Goal: Information Seeking & Learning: Learn about a topic

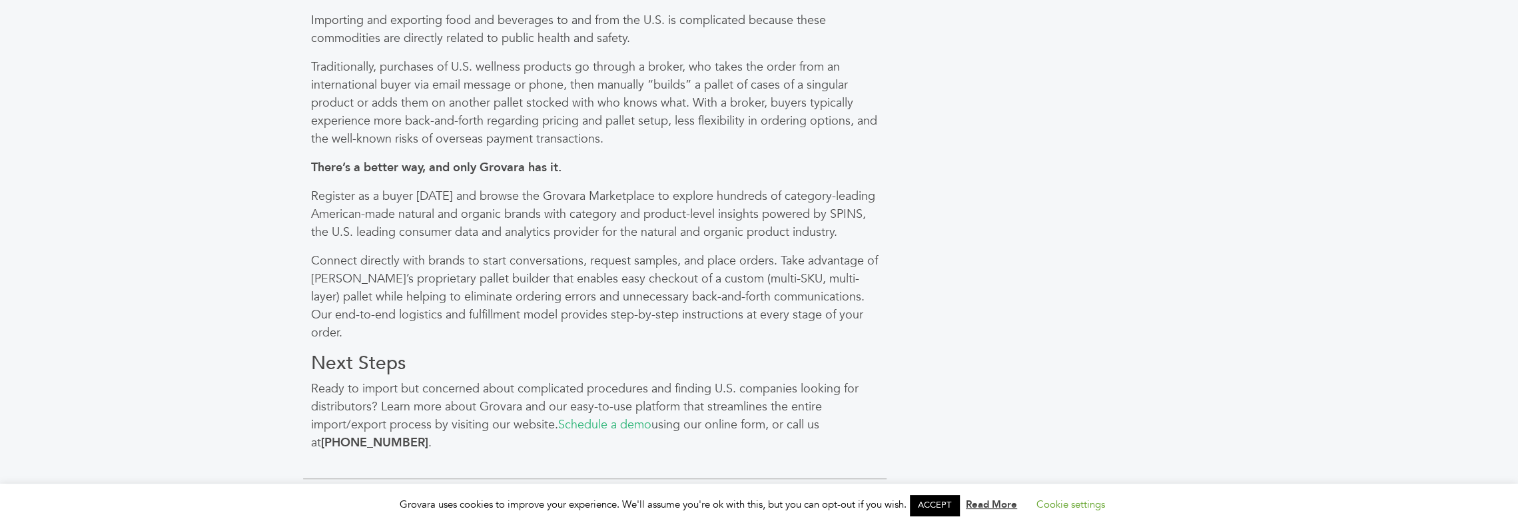
scroll to position [932, 0]
click at [929, 501] on link "ACCEPT" at bounding box center [934, 505] width 49 height 21
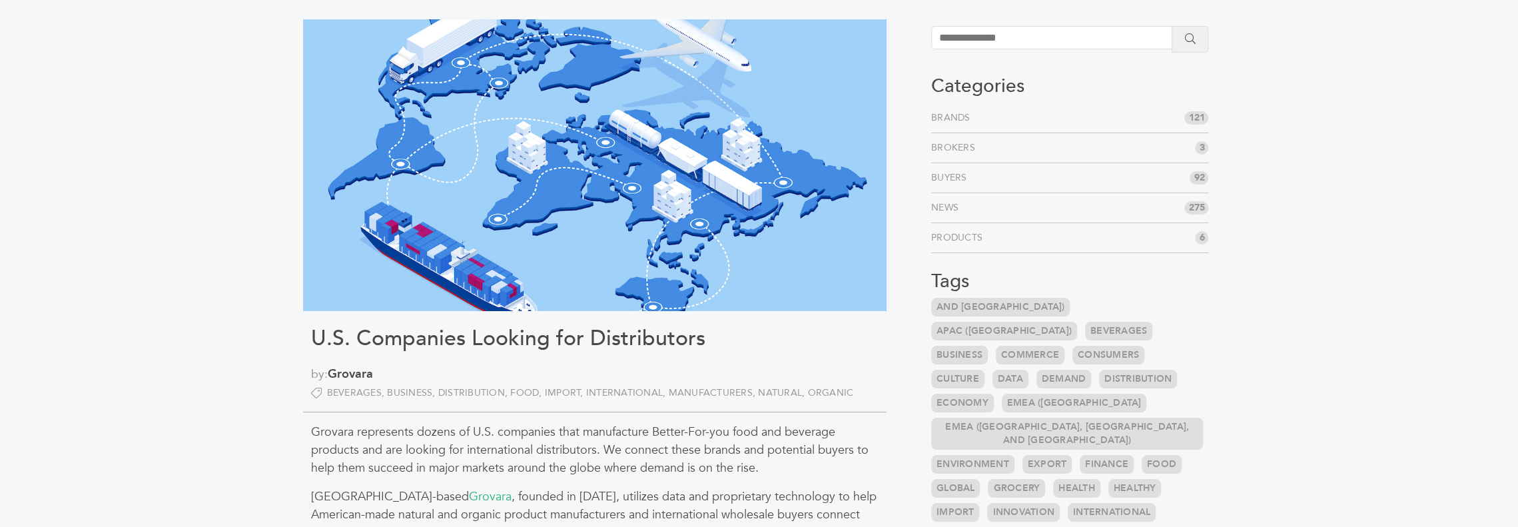
scroll to position [67, 0]
click at [1010, 39] on input "search" at bounding box center [1057, 36] width 252 height 23
type input "*"
type input "******"
click at [1172, 25] on button "submit" at bounding box center [1190, 38] width 37 height 27
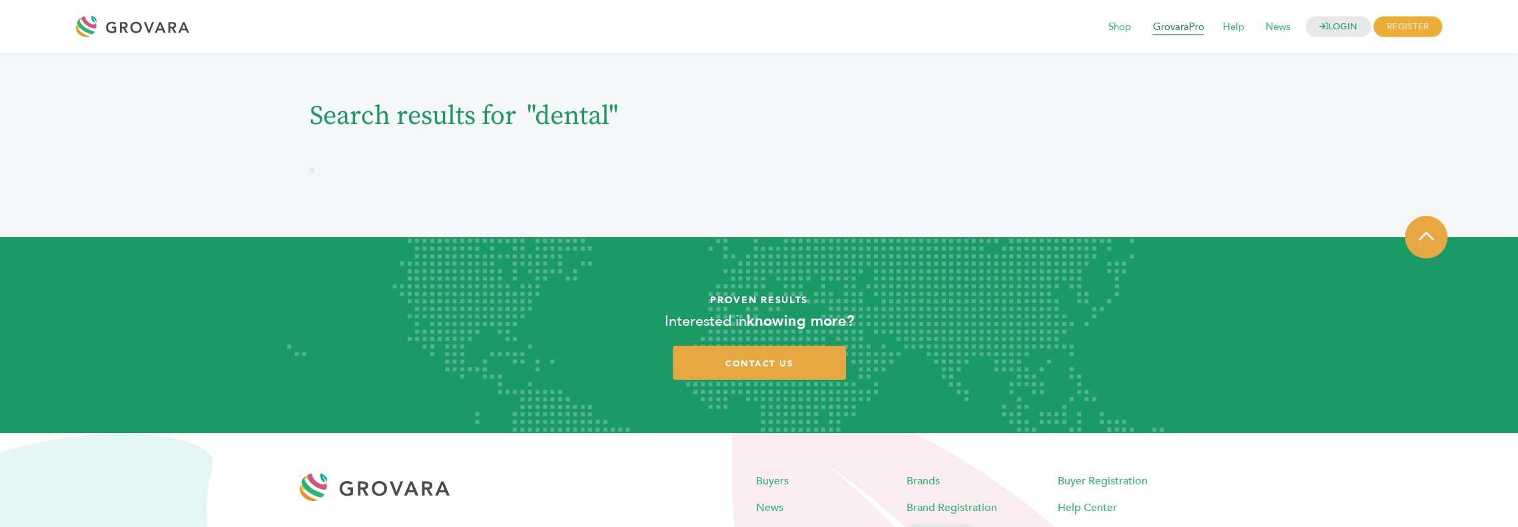
click at [1155, 26] on span "GrovaraPro" at bounding box center [1178, 27] width 70 height 25
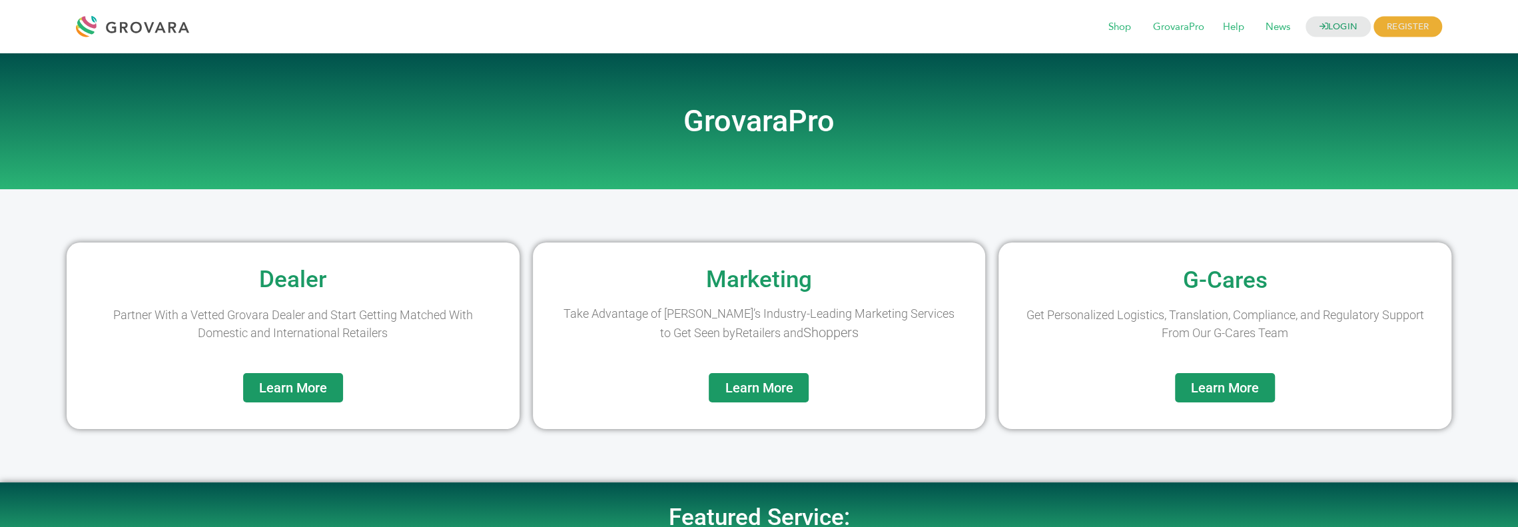
click at [305, 382] on span "Learn More" at bounding box center [293, 387] width 68 height 13
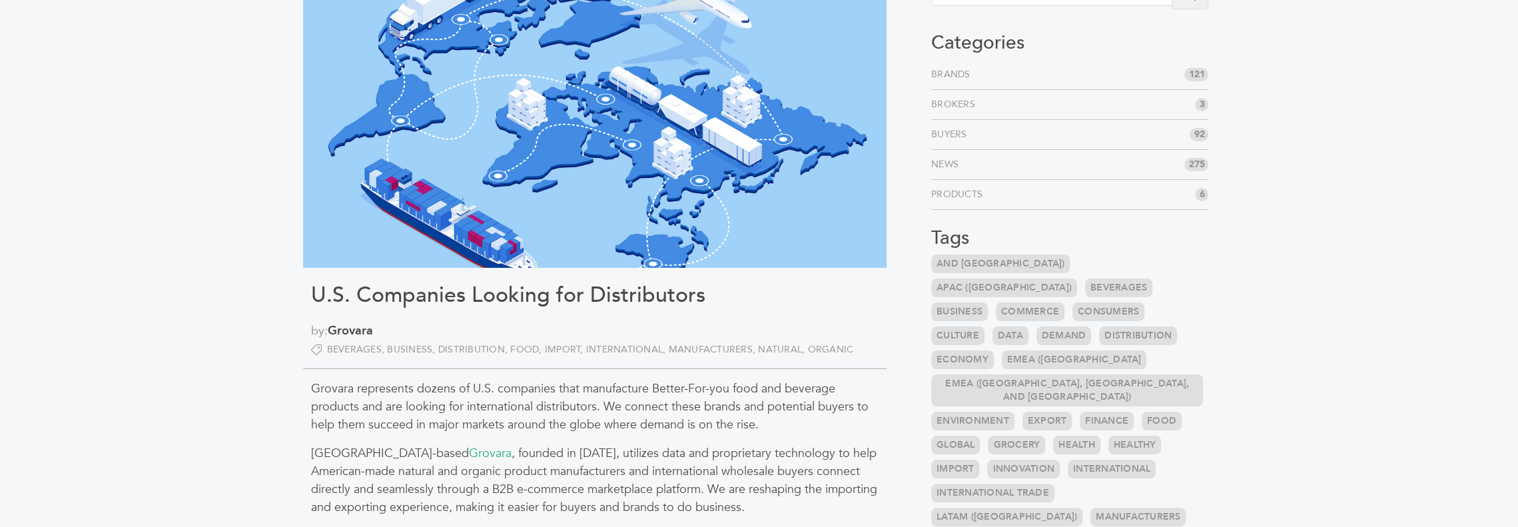
scroll to position [133, 0]
